Goal: Book appointment/travel/reservation

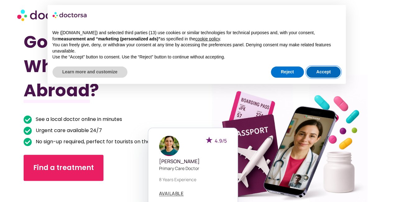
click at [328, 70] on button "Accept" at bounding box center [323, 72] width 35 height 11
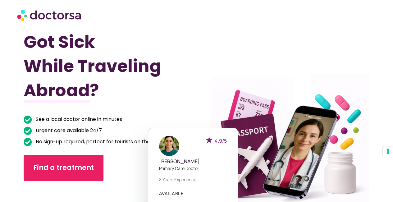
scroll to position [108, 0]
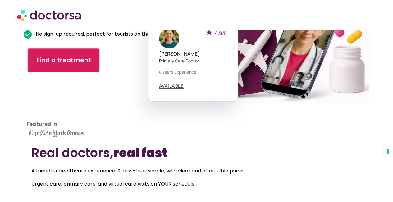
click at [67, 55] on link "Find a treatment" at bounding box center [64, 60] width 72 height 24
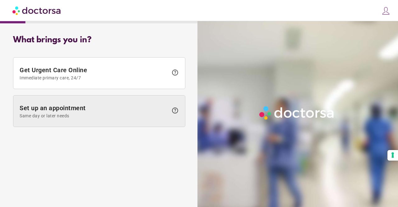
click at [98, 110] on span "Set up an appointment Same day or later needs" at bounding box center [94, 111] width 149 height 14
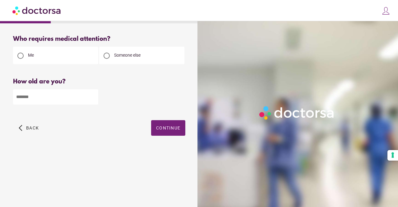
click at [63, 98] on input "number" at bounding box center [55, 96] width 85 height 15
type input "**"
click at [176, 130] on span "Continue" at bounding box center [168, 127] width 24 height 5
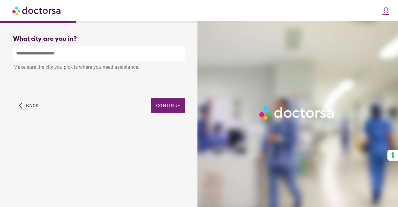
click at [88, 56] on input "text" at bounding box center [99, 53] width 172 height 15
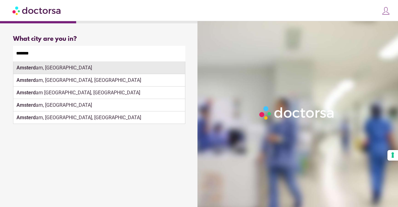
click at [35, 69] on div "Amsterd am, [GEOGRAPHIC_DATA]" at bounding box center [99, 68] width 172 height 12
type input "**********"
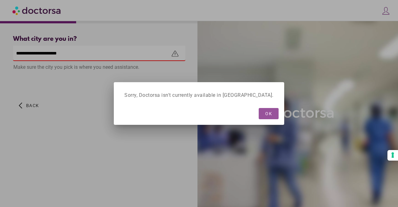
click at [259, 113] on span "button" at bounding box center [269, 113] width 20 height 11
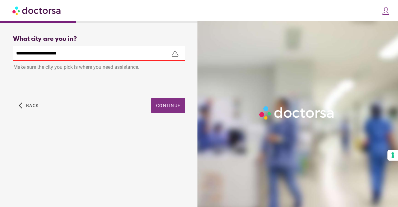
click at [164, 110] on span "button" at bounding box center [168, 106] width 34 height 16
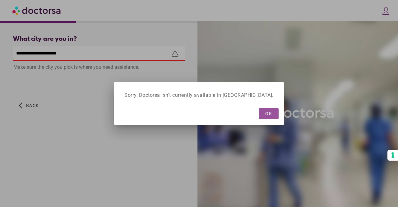
click at [265, 111] on span "OK" at bounding box center [268, 113] width 7 height 5
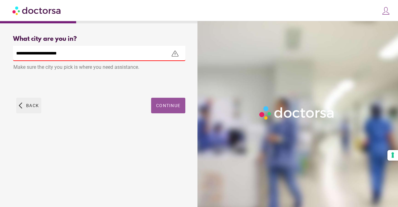
click at [31, 105] on span "Back" at bounding box center [32, 105] width 13 height 5
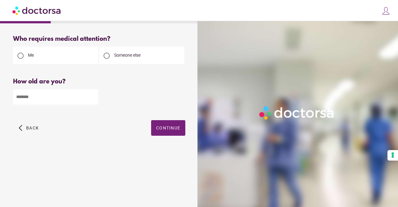
click at [34, 120] on div "Who requires medical attention? Me Someone else ** Back" at bounding box center [99, 92] width 192 height 124
click at [30, 125] on span "button" at bounding box center [28, 128] width 25 height 16
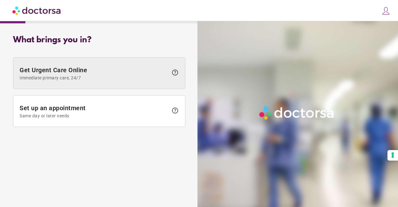
click at [90, 80] on span "Immediate primary care, 24/7" at bounding box center [94, 77] width 149 height 5
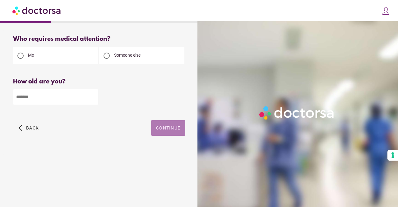
click at [170, 125] on span "button" at bounding box center [168, 128] width 34 height 16
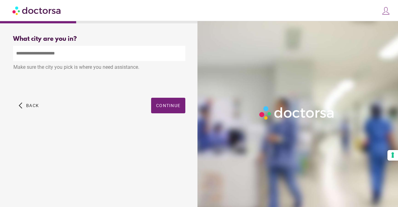
click at [59, 49] on input "text" at bounding box center [99, 53] width 172 height 15
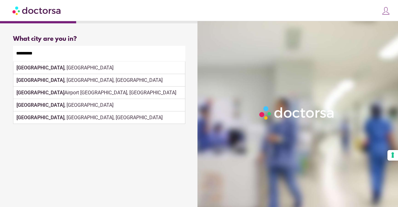
click at [117, 144] on div "What brings you in? Get Urgent Care Online Immediate primary care, 24/7 help Se…" at bounding box center [99, 111] width 192 height 162
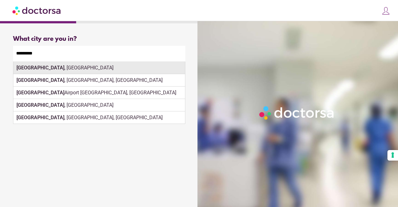
click at [85, 69] on div "[GEOGRAPHIC_DATA] , [GEOGRAPHIC_DATA]" at bounding box center [99, 68] width 172 height 12
type input "**********"
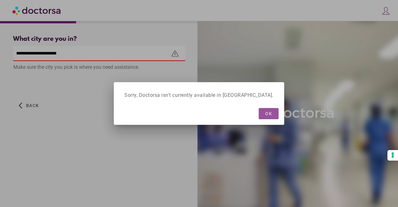
click at [168, 104] on div "Sorry, Doctorsa isn't currently available in [GEOGRAPHIC_DATA]." at bounding box center [199, 95] width 164 height 20
click at [259, 111] on span "button" at bounding box center [269, 113] width 20 height 11
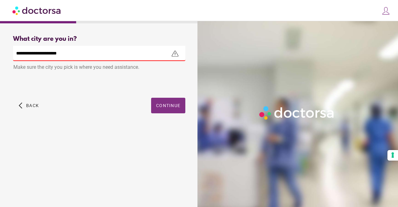
click at [173, 102] on span "button" at bounding box center [168, 106] width 34 height 16
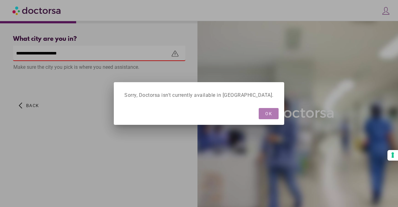
click at [265, 111] on span "OK" at bounding box center [268, 113] width 7 height 5
